Goal: Task Accomplishment & Management: Complete application form

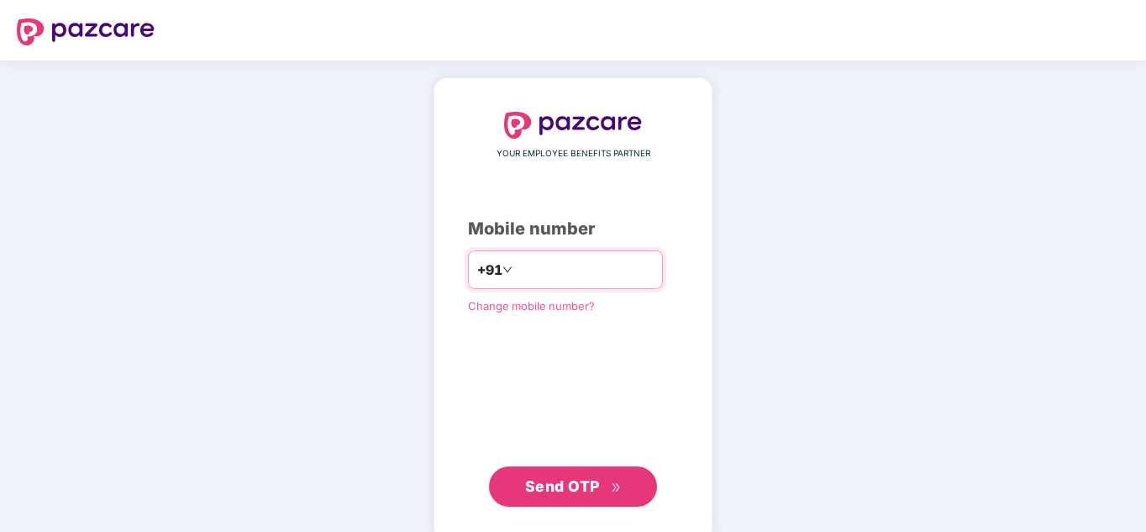
click at [555, 276] on input "number" at bounding box center [585, 269] width 138 height 27
type input "**********"
click at [606, 496] on span "Send OTP" at bounding box center [573, 487] width 97 height 24
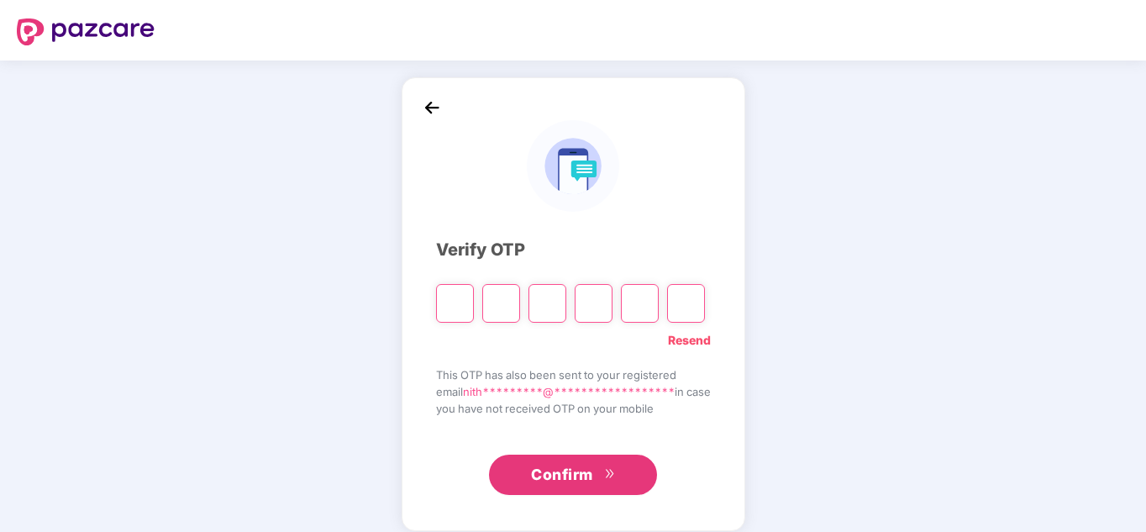
type input "*"
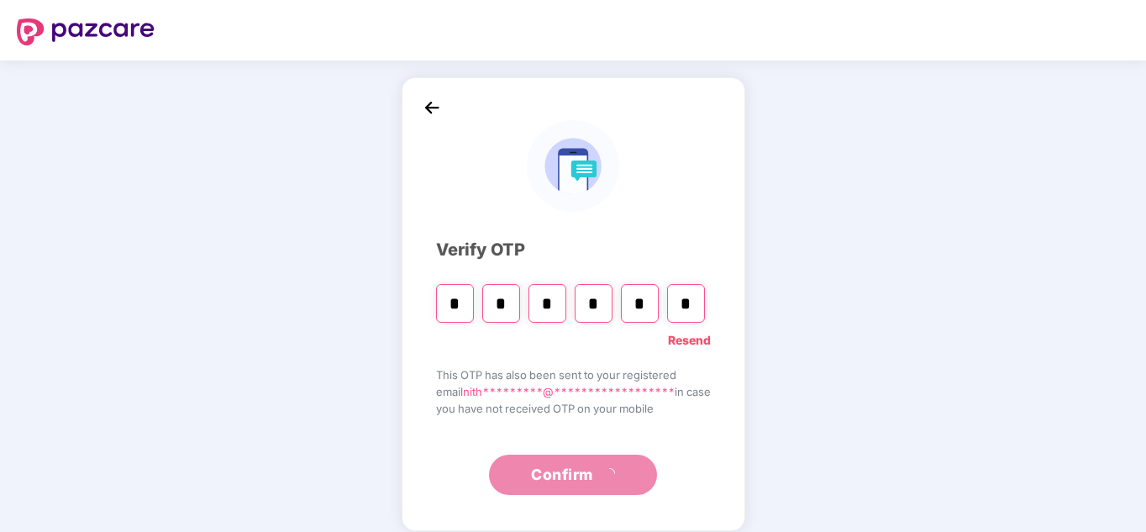
type input "*"
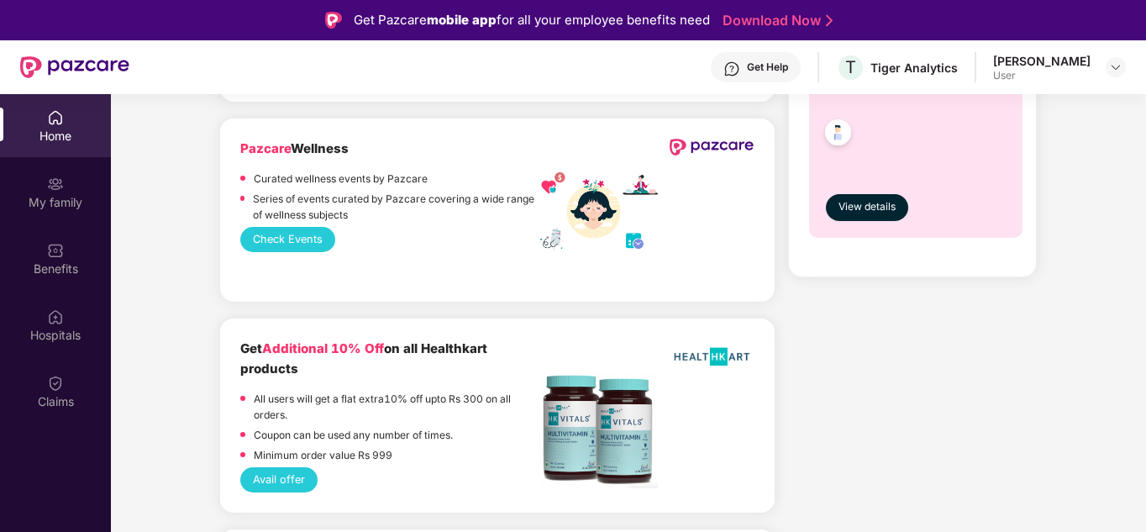
scroll to position [1092, 0]
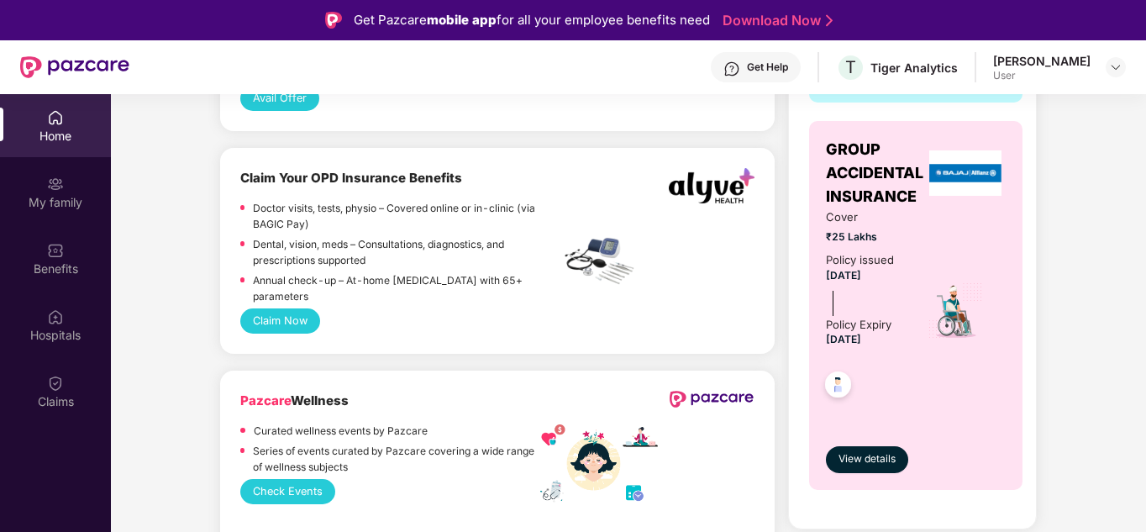
click at [293, 308] on button "Claim Now" at bounding box center [280, 320] width 80 height 25
